Goal: Transaction & Acquisition: Obtain resource

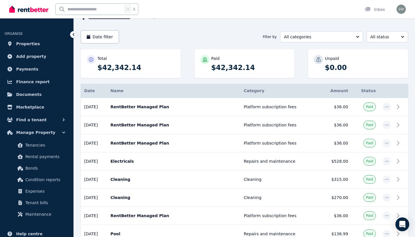
scroll to position [45, 0]
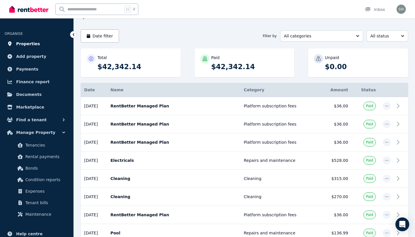
click at [44, 45] on link "Properties" at bounding box center [37, 44] width 64 height 12
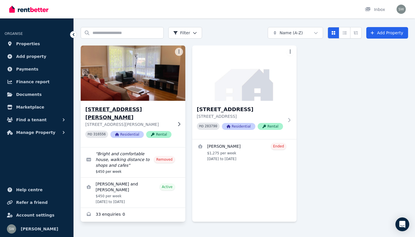
scroll to position [17, 0]
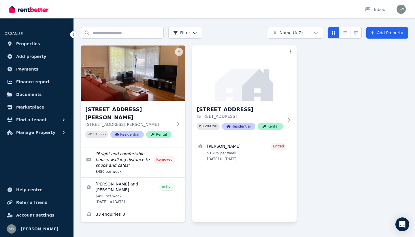
click at [289, 53] on html "Open main menu Inbox Open user menu ORGANISE Properties Add property Payments F…" at bounding box center [207, 101] width 415 height 237
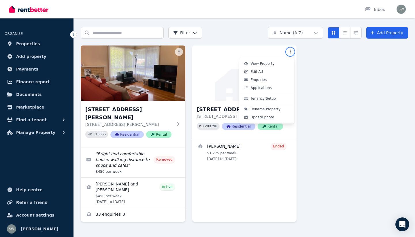
click at [291, 52] on html "Open main menu Inbox Open user menu ORGANISE Properties Add property Payments F…" at bounding box center [207, 101] width 415 height 237
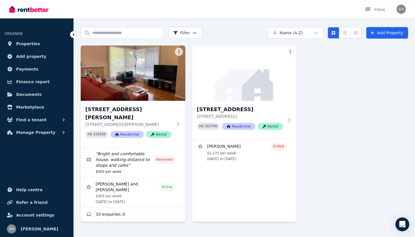
click at [291, 52] on html "Open main menu Inbox Open user menu ORGANISE Properties Add property Payments F…" at bounding box center [207, 101] width 415 height 237
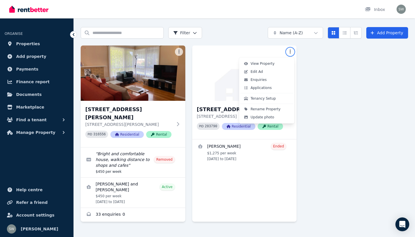
click at [314, 91] on html "Open main menu Inbox Open user menu ORGANISE Properties Add property Payments F…" at bounding box center [207, 101] width 415 height 237
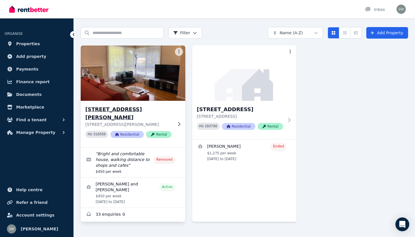
click at [173, 113] on div "[STREET_ADDRESS][GEOGRAPHIC_DATA][PERSON_NAME][STREET_ADDRESS][PERSON_NAME] PID…" at bounding box center [133, 124] width 105 height 46
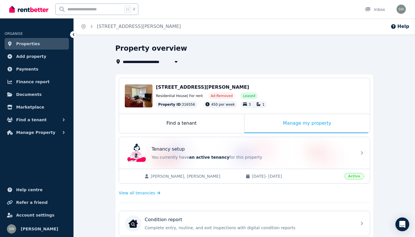
click at [34, 44] on span "Properties" at bounding box center [28, 43] width 24 height 7
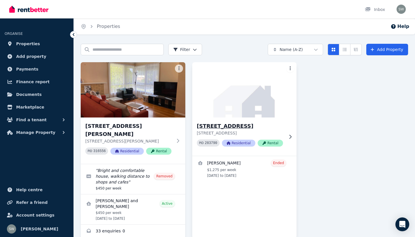
click at [269, 119] on div "[STREET_ADDRESS][GEOGRAPHIC_DATA][STREET_ADDRESS] PID 283790 Residential Rental" at bounding box center [244, 137] width 105 height 38
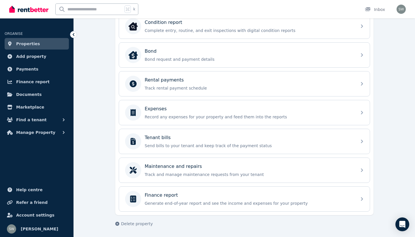
scroll to position [227, 0]
click at [136, 222] on span "Delete property" at bounding box center [137, 224] width 32 height 6
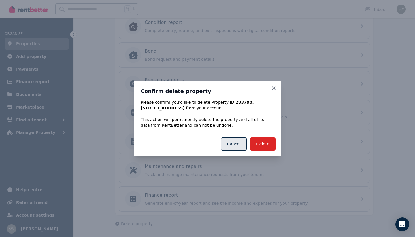
click at [242, 144] on button "Cancel" at bounding box center [234, 144] width 26 height 13
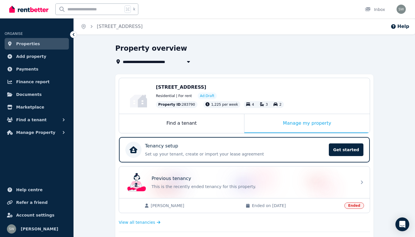
scroll to position [0, 0]
click at [173, 61] on span "[STREET_ADDRESS]" at bounding box center [148, 61] width 50 height 7
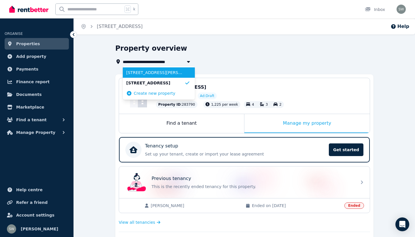
click at [170, 72] on span "[STREET_ADDRESS][PERSON_NAME]" at bounding box center [155, 73] width 58 height 6
type input "**********"
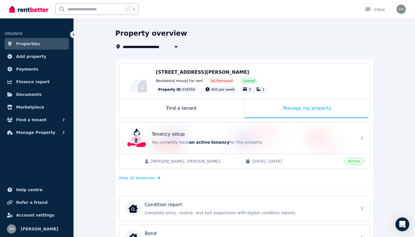
scroll to position [16, 0]
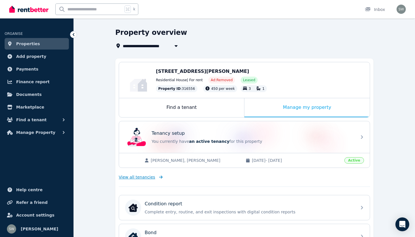
click at [145, 178] on span "View all tenancies" at bounding box center [137, 177] width 36 height 6
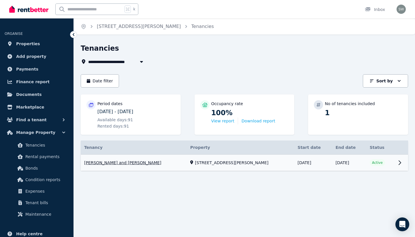
click at [147, 163] on link "View property details" at bounding box center [245, 163] width 328 height 16
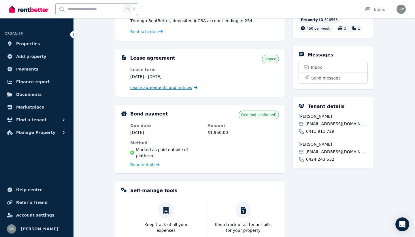
scroll to position [98, 0]
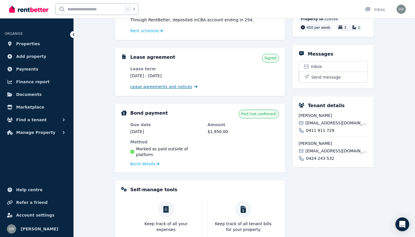
click at [168, 86] on span "Lease agreements and notices" at bounding box center [161, 87] width 62 height 6
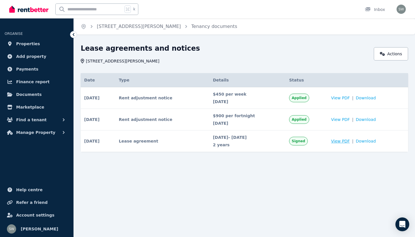
click at [350, 142] on span "View PDF" at bounding box center [340, 141] width 19 height 6
click at [37, 13] on img at bounding box center [28, 9] width 39 height 9
